Goal: Share content: Share content

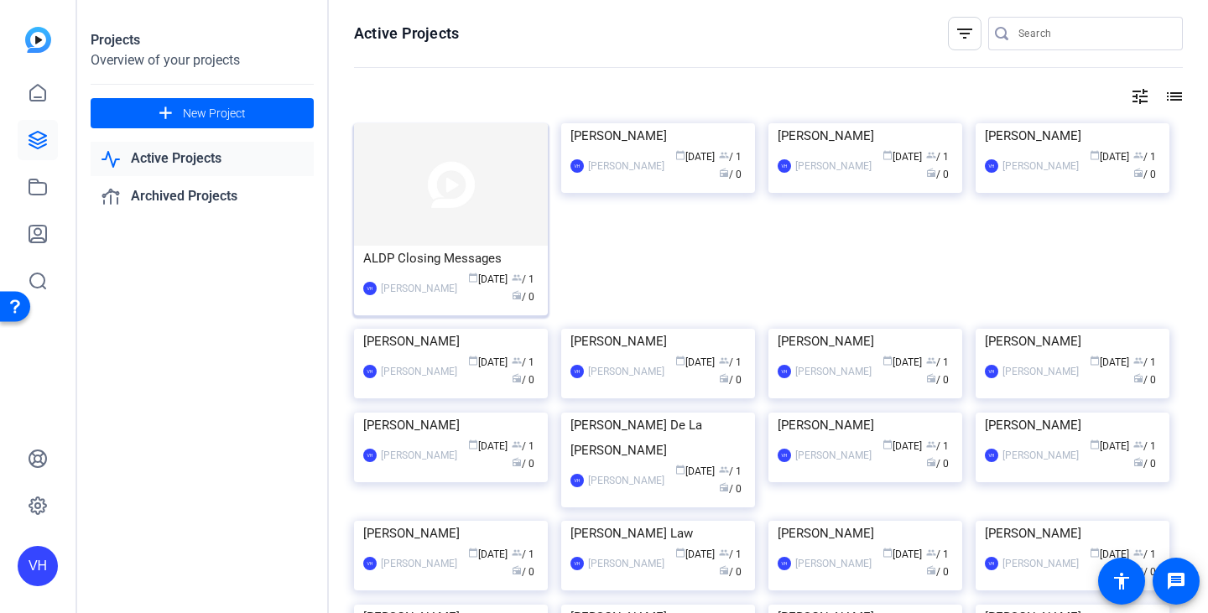
click at [476, 140] on img at bounding box center [451, 184] width 194 height 122
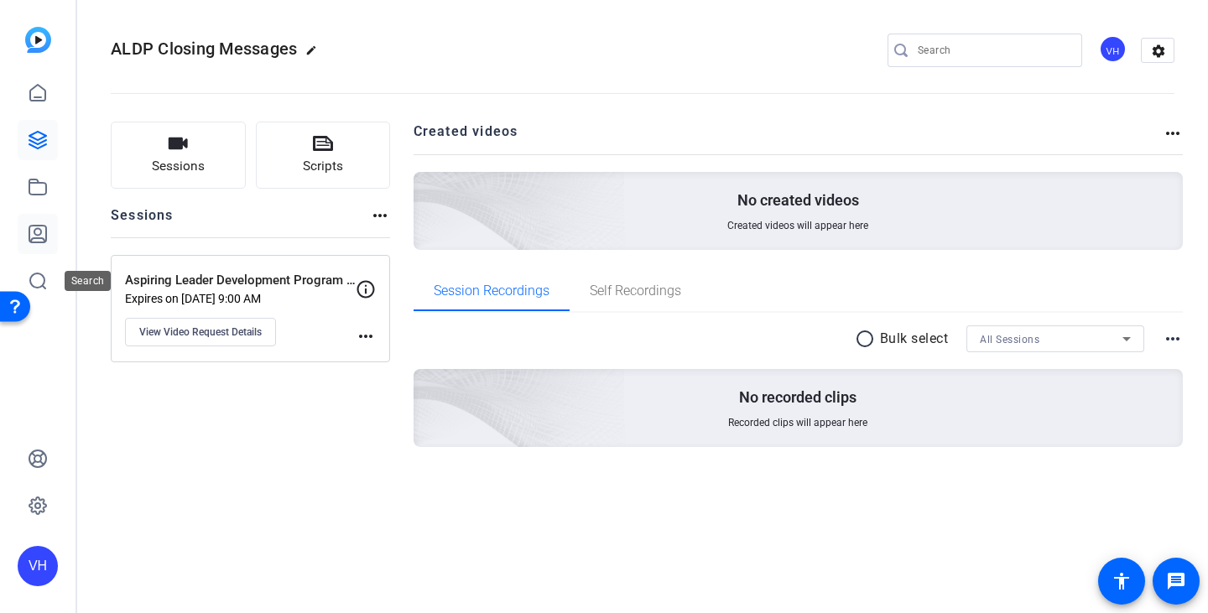
click at [32, 237] on icon at bounding box center [38, 234] width 20 height 20
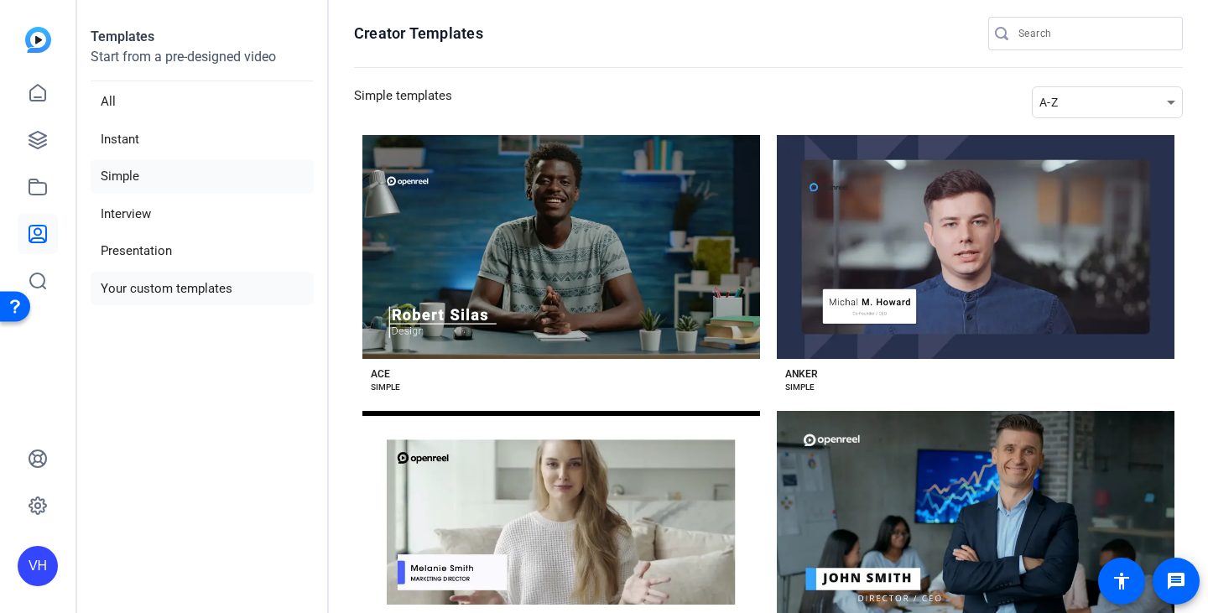
click at [135, 285] on li "Your custom templates" at bounding box center [202, 289] width 223 height 34
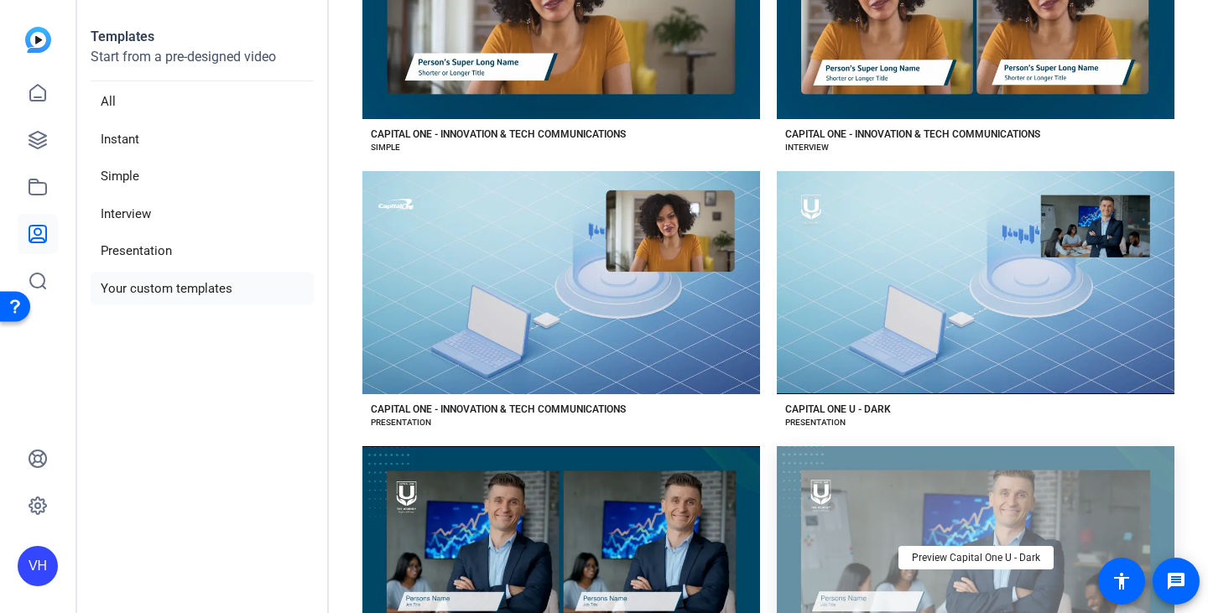
scroll to position [732, 0]
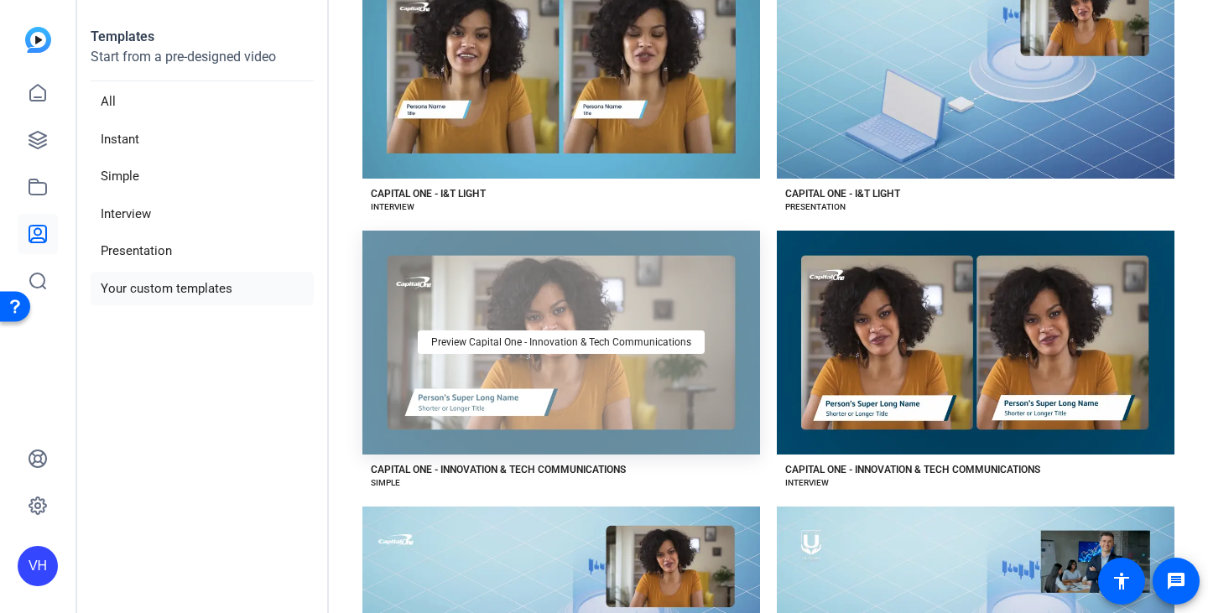
click at [633, 312] on div "Preview Capital One - Innovation & Tech Communications" at bounding box center [561, 343] width 398 height 224
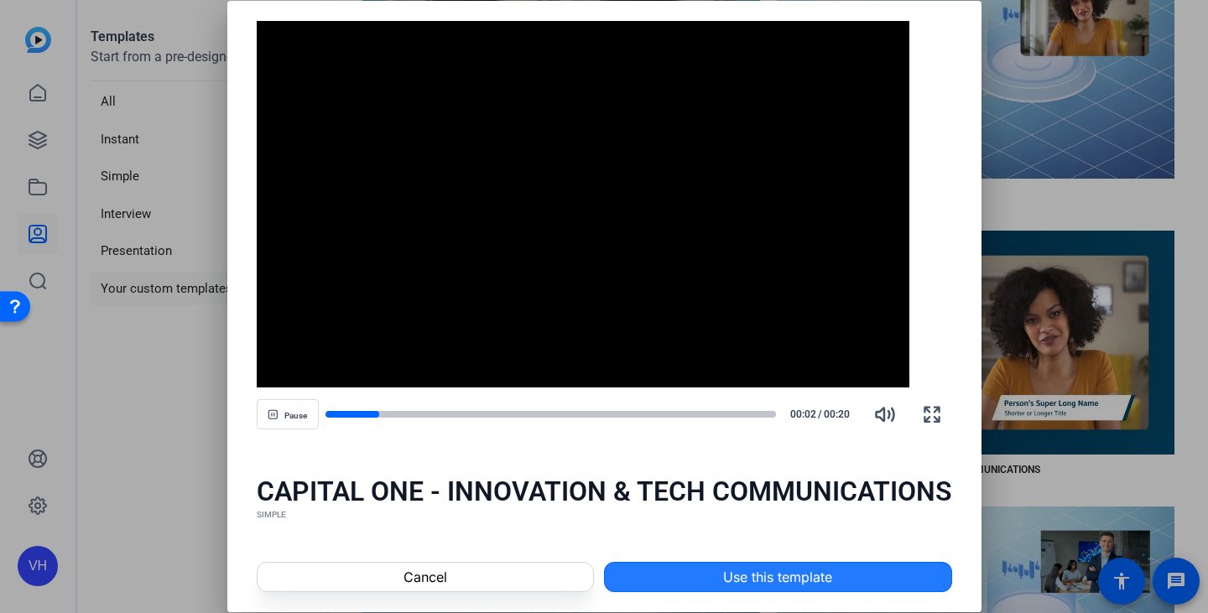
click at [633, 312] on span at bounding box center [778, 577] width 346 height 40
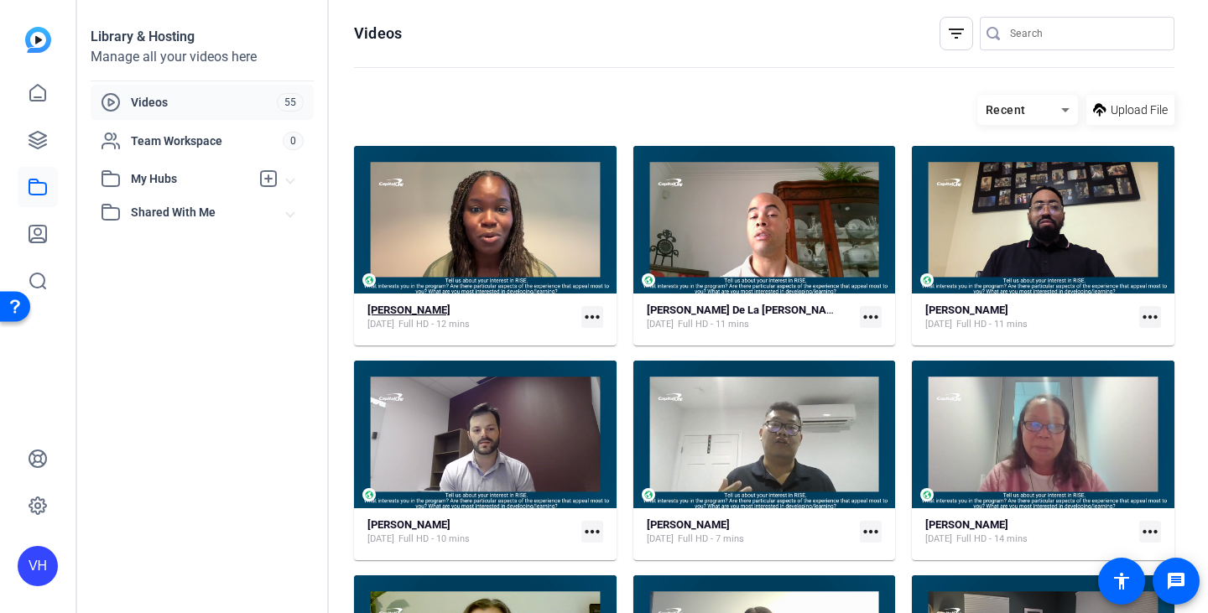
click at [408, 306] on strong "Lauren Viohl" at bounding box center [408, 310] width 83 height 13
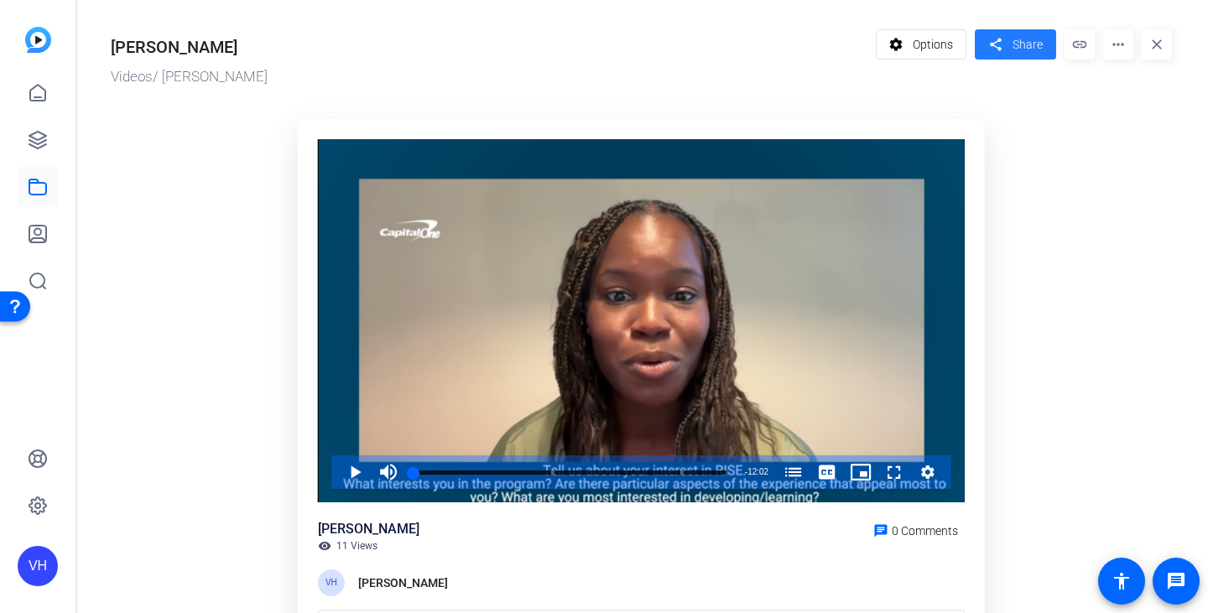
click at [1002, 46] on mat-icon "share" at bounding box center [995, 45] width 21 height 23
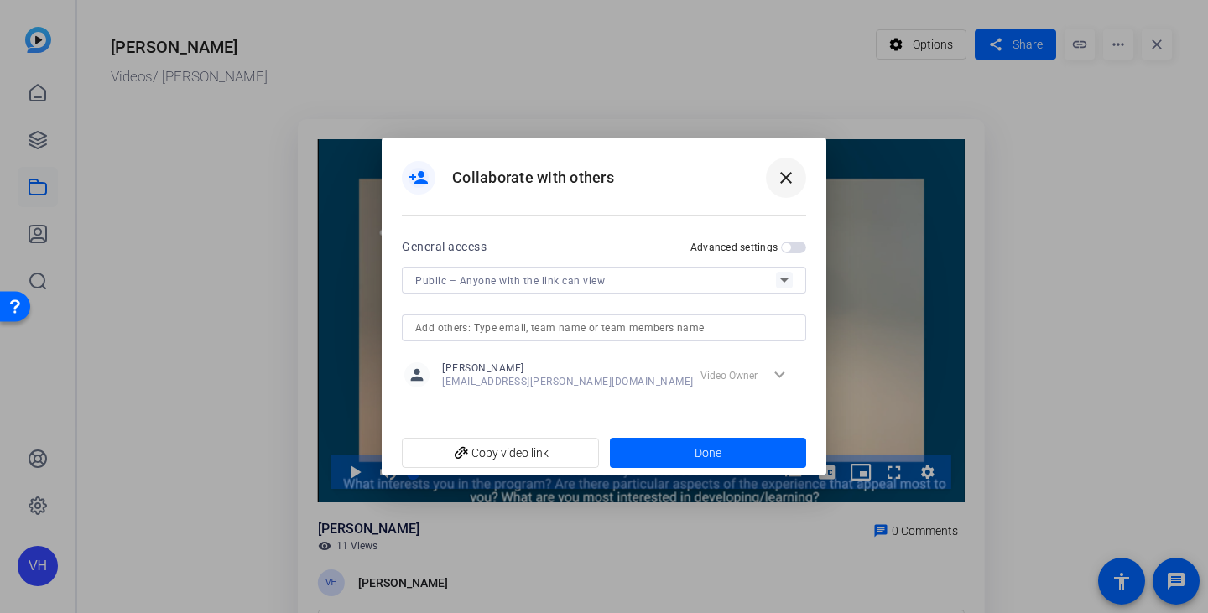
click at [788, 168] on mat-icon "close" at bounding box center [786, 178] width 20 height 20
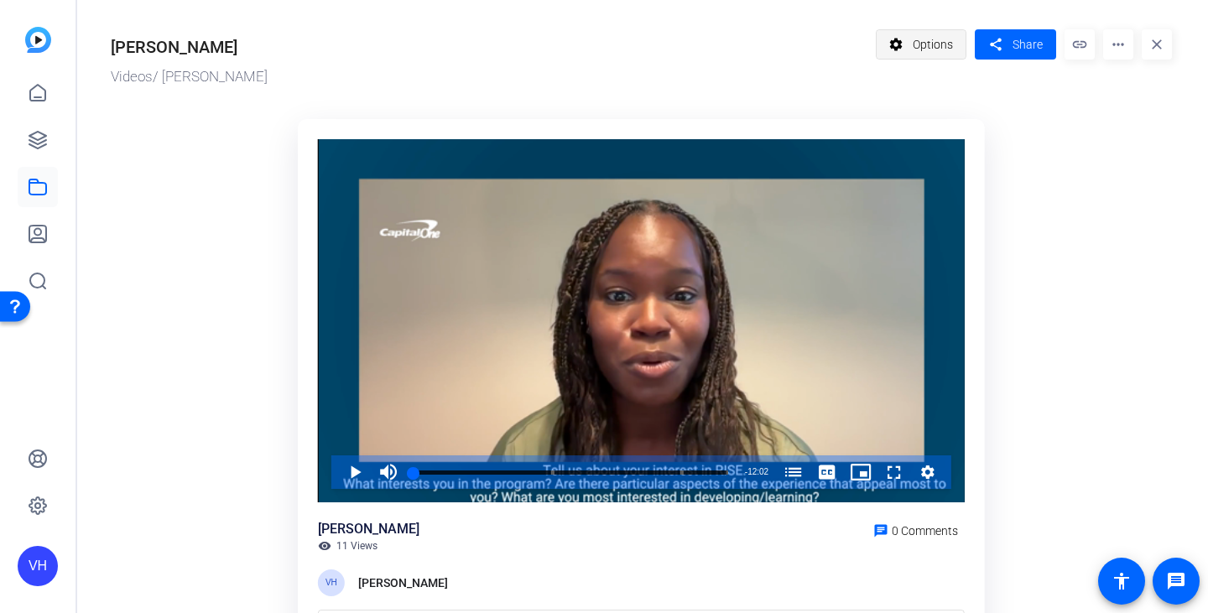
click at [911, 53] on span at bounding box center [922, 44] width 90 height 40
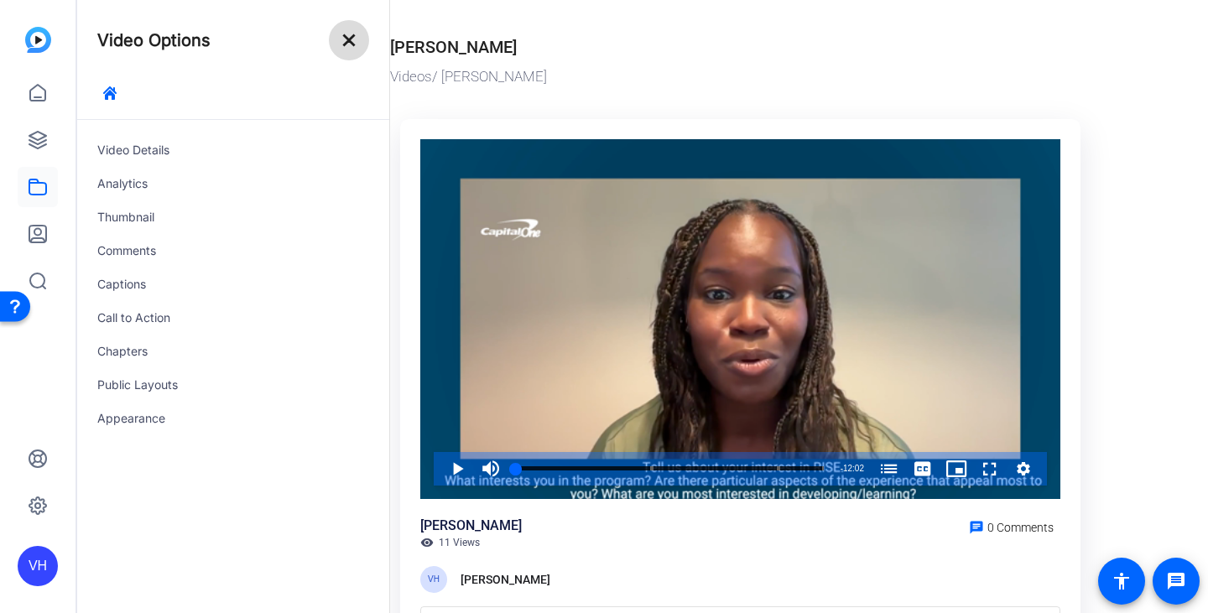
click at [346, 42] on mat-icon "close" at bounding box center [349, 40] width 20 height 20
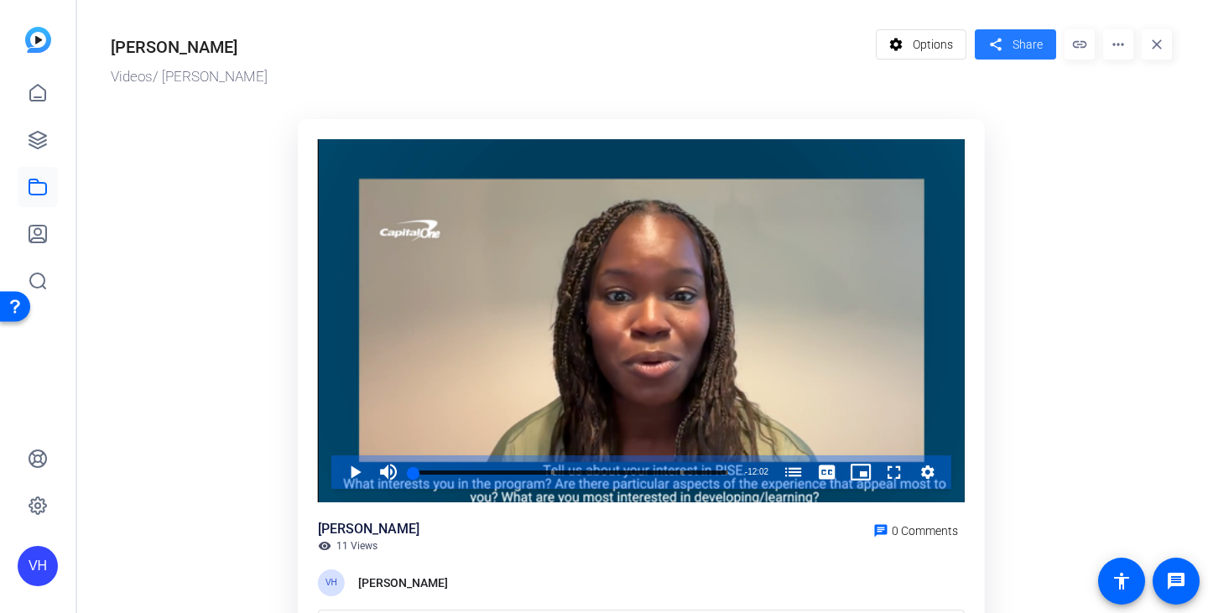
click at [1013, 42] on span "Share" at bounding box center [1028, 45] width 30 height 18
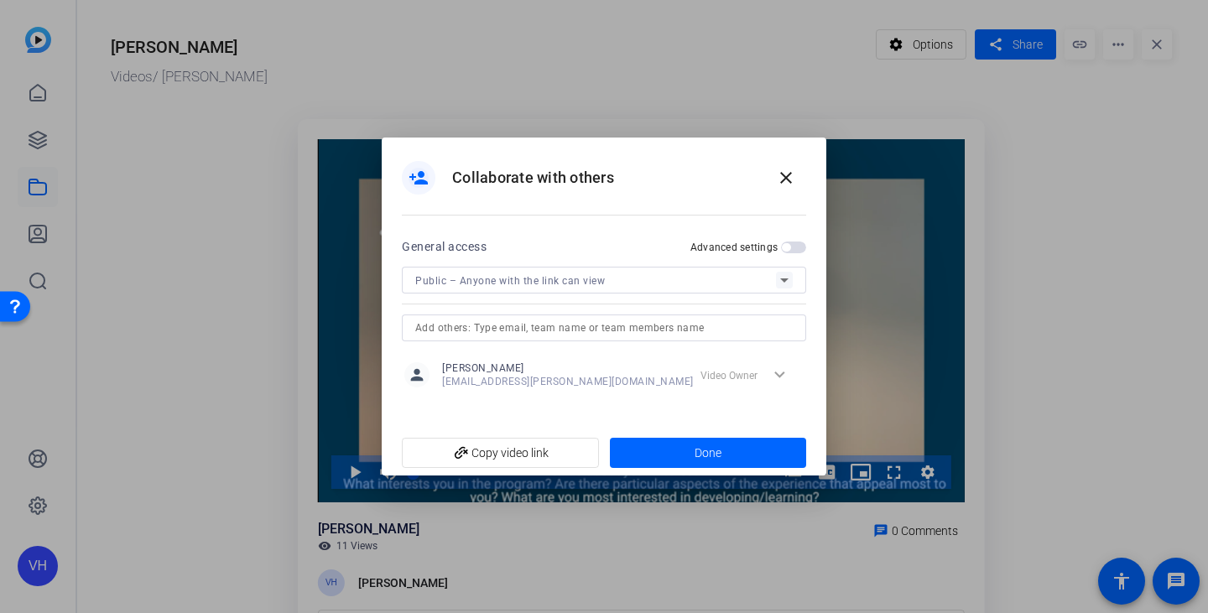
click at [789, 247] on span "button" at bounding box center [786, 247] width 8 height 8
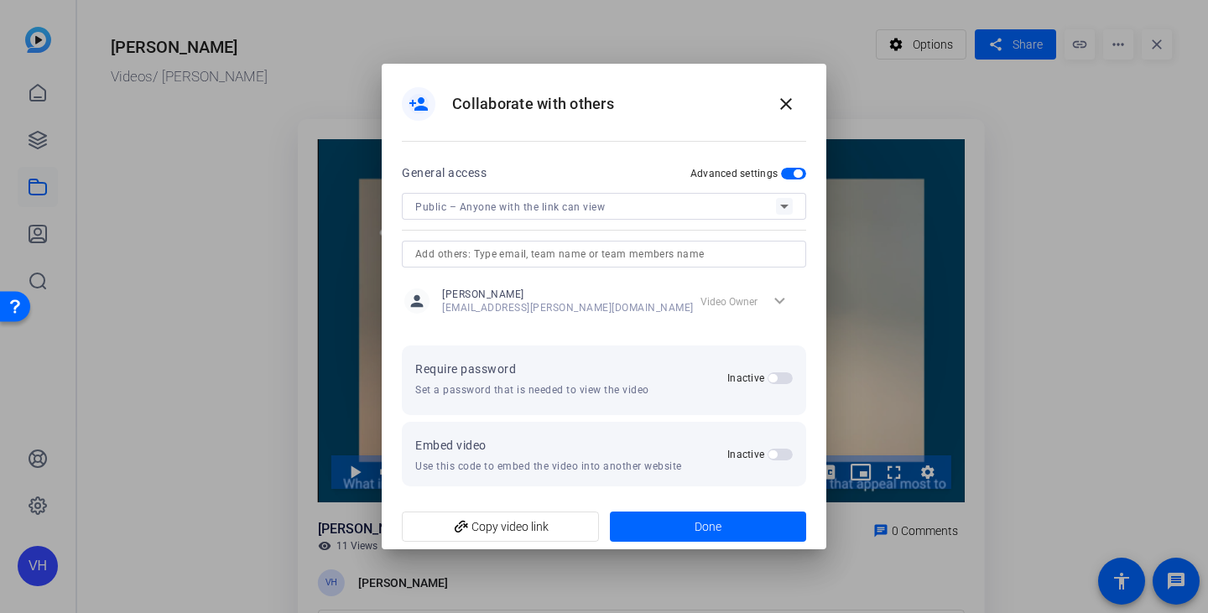
click at [773, 454] on span "button" at bounding box center [772, 454] width 8 height 8
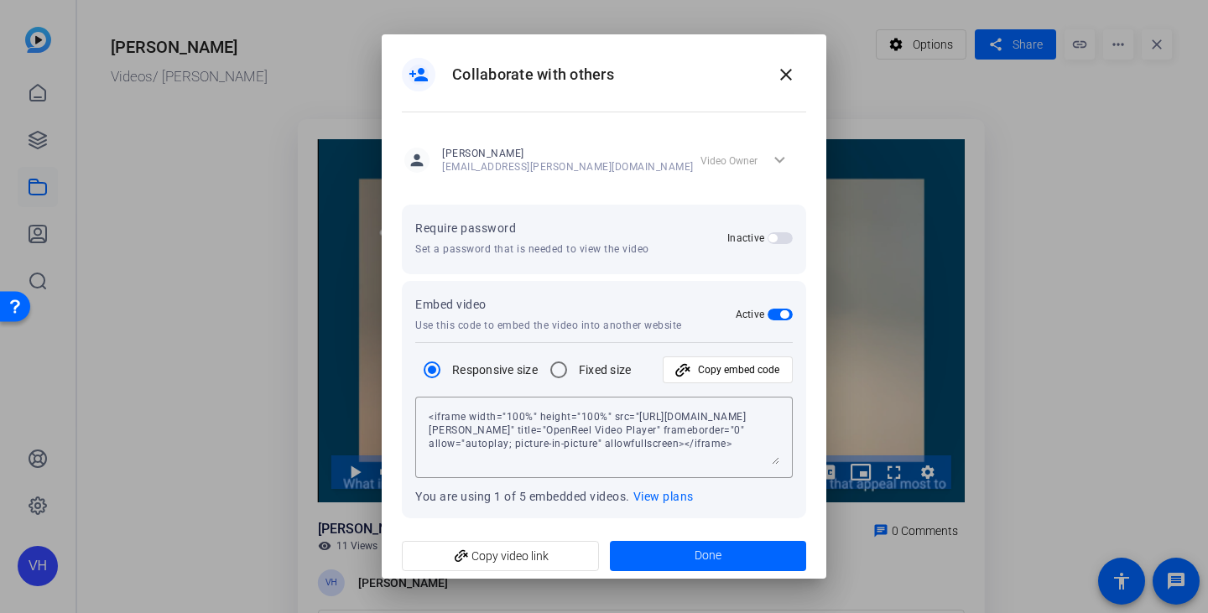
scroll to position [114, 0]
click at [783, 67] on mat-icon "close" at bounding box center [786, 75] width 20 height 20
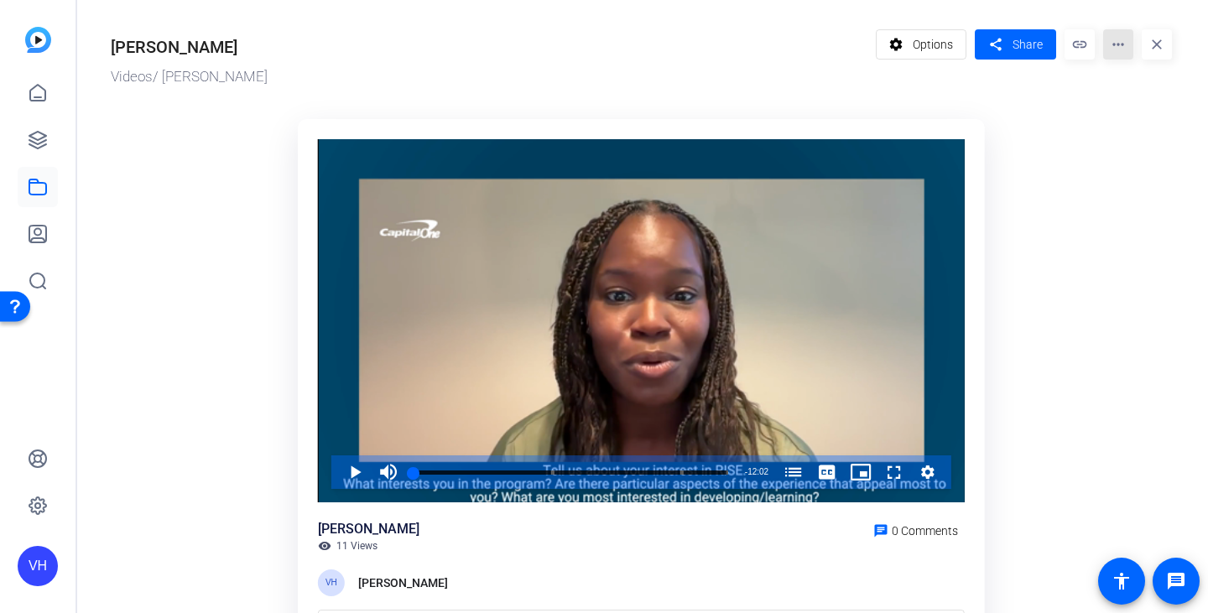
click at [1112, 53] on mat-icon "more_horiz" at bounding box center [1118, 44] width 30 height 30
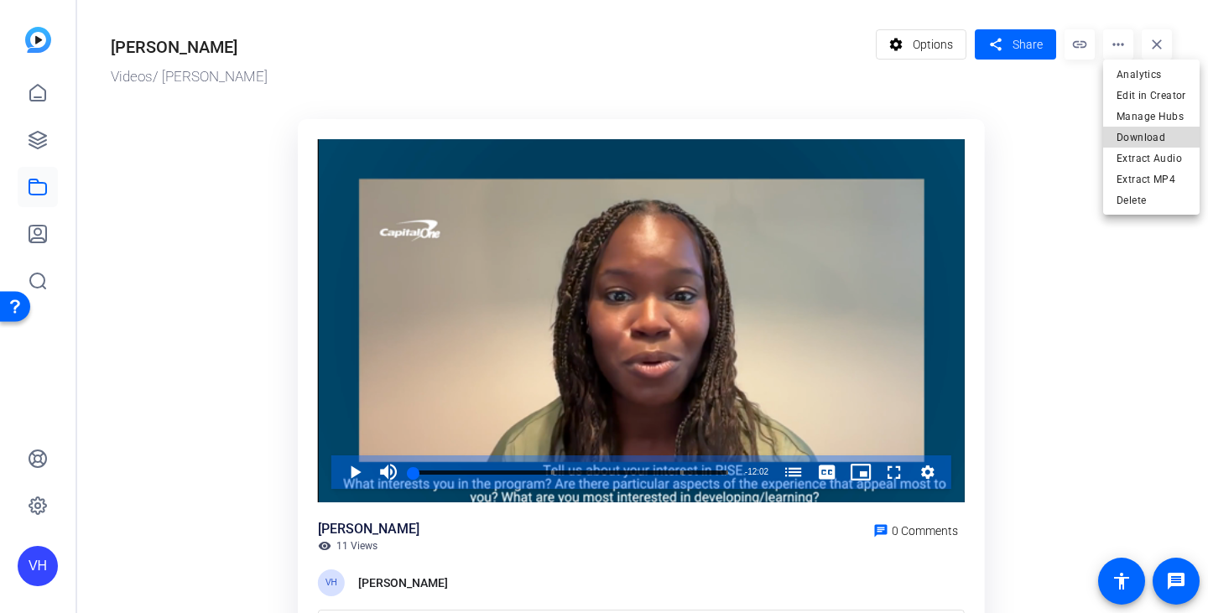
click at [1154, 135] on span "Download" at bounding box center [1152, 138] width 70 height 20
